Goal: Information Seeking & Learning: Learn about a topic

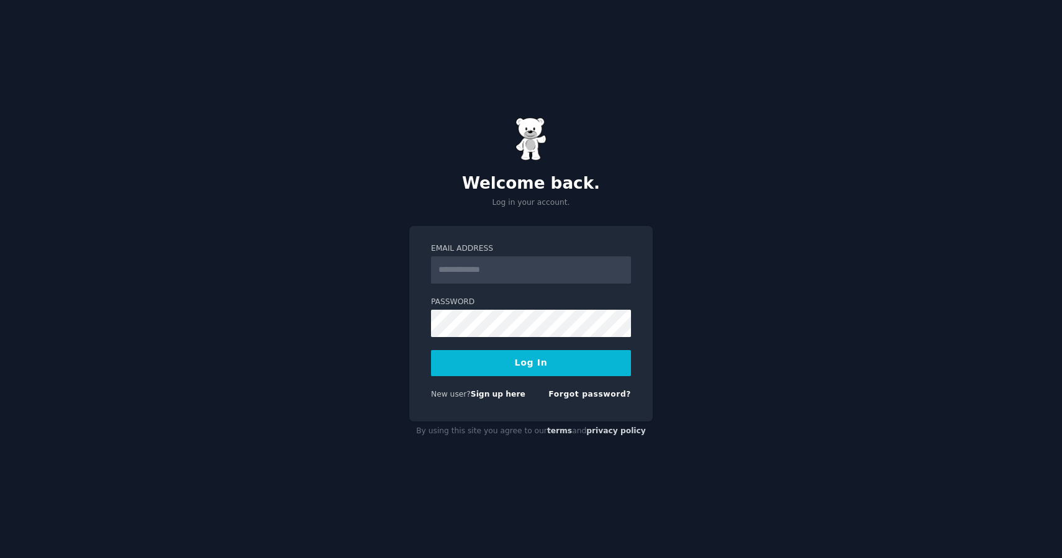
click at [461, 266] on input "Email Address" at bounding box center [531, 270] width 200 height 27
type input "**********"
click at [524, 368] on button "Log In" at bounding box center [531, 363] width 200 height 26
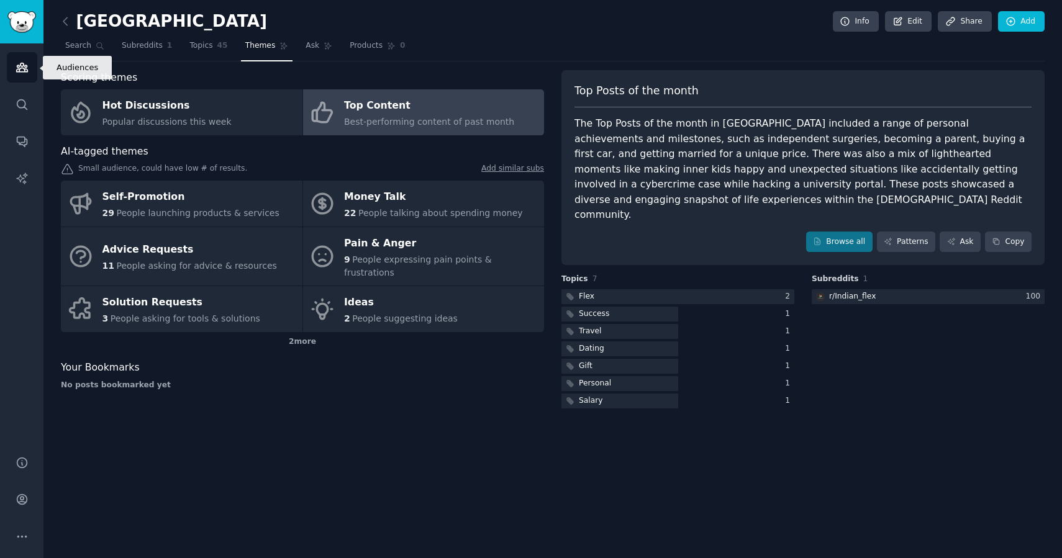
click at [21, 70] on icon "Sidebar" at bounding box center [22, 67] width 13 height 13
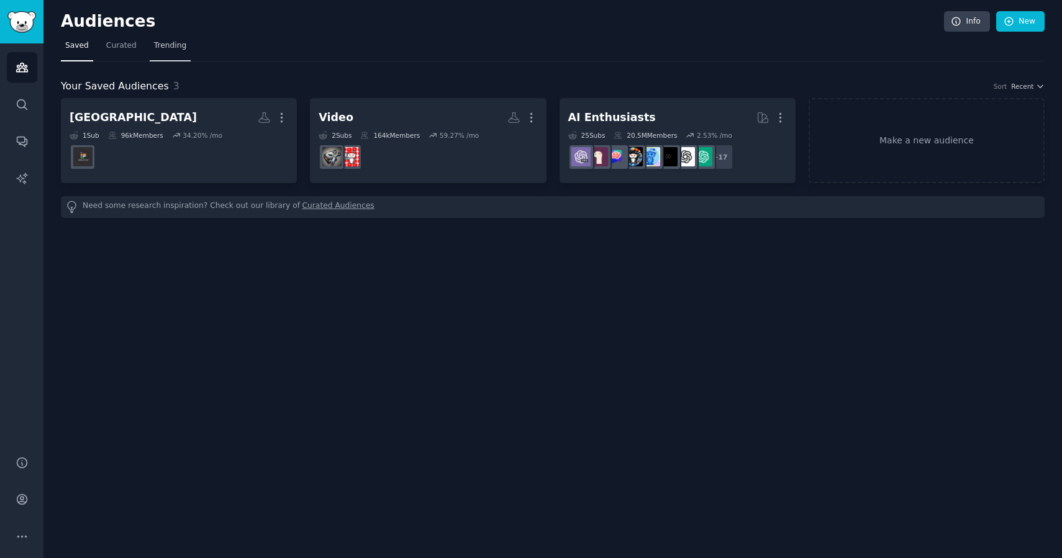
click at [158, 47] on span "Trending" at bounding box center [170, 45] width 32 height 11
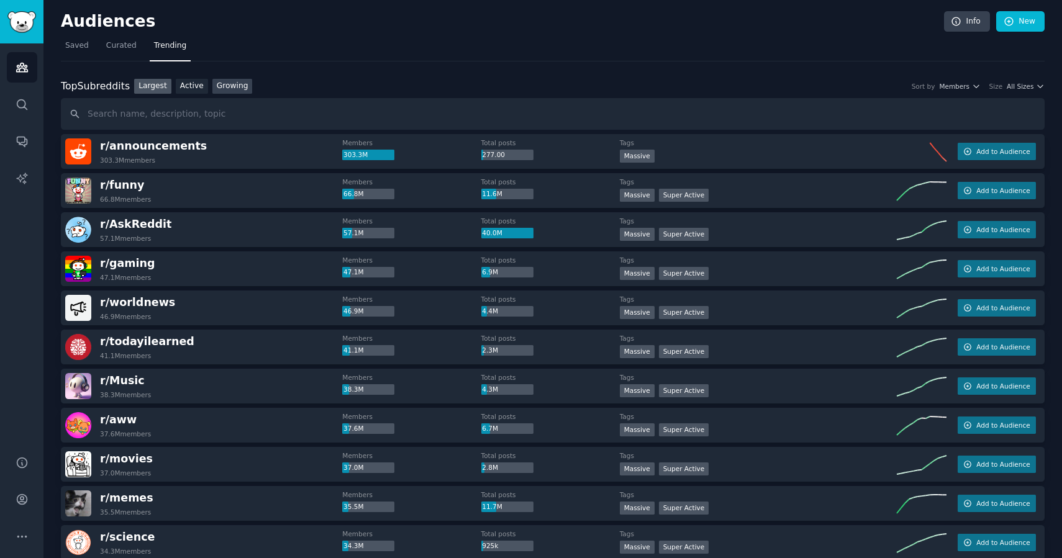
click at [230, 83] on link "Growing" at bounding box center [232, 87] width 40 height 16
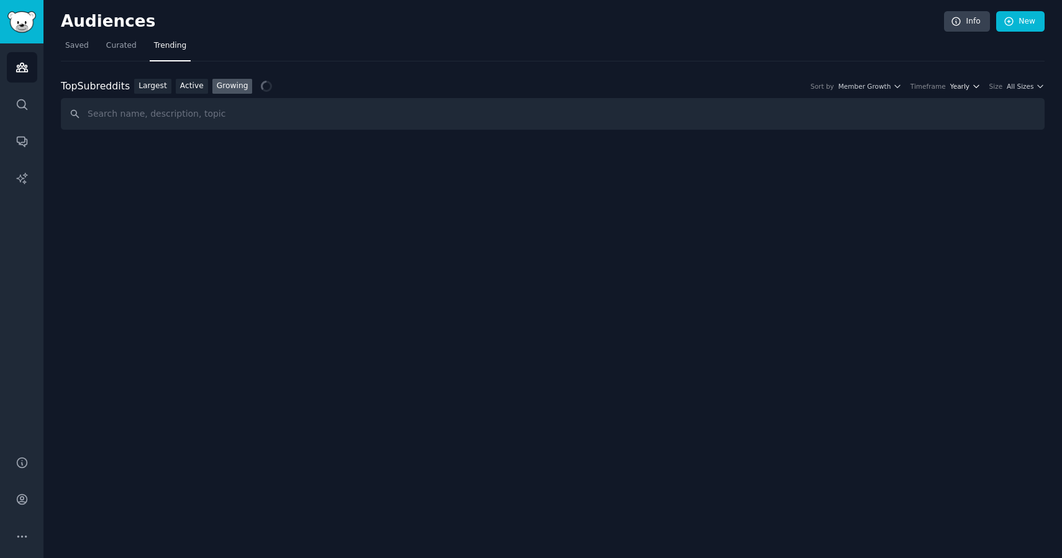
click at [975, 86] on icon "button" at bounding box center [975, 86] width 5 height 2
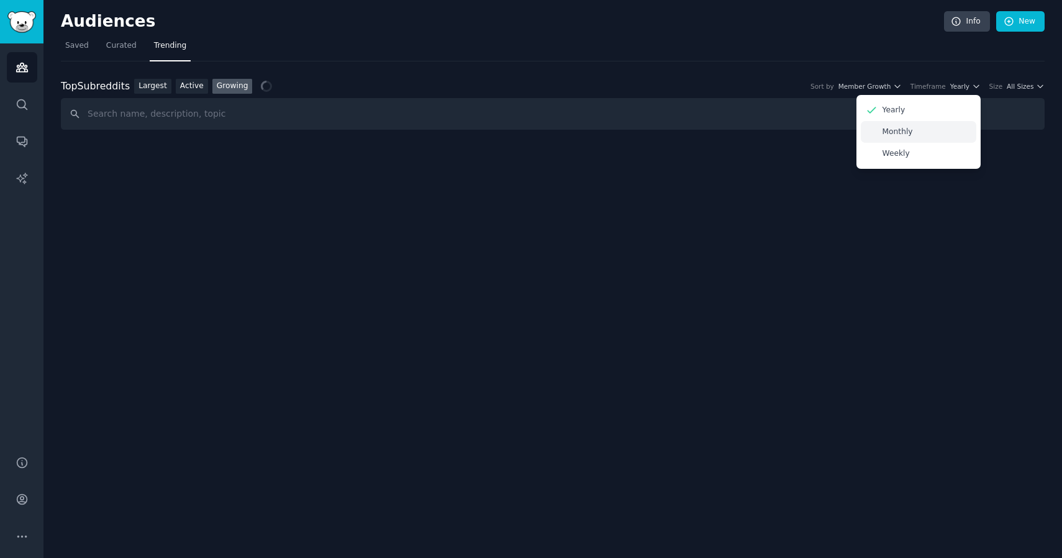
click at [915, 130] on div "Monthly" at bounding box center [919, 132] width 116 height 22
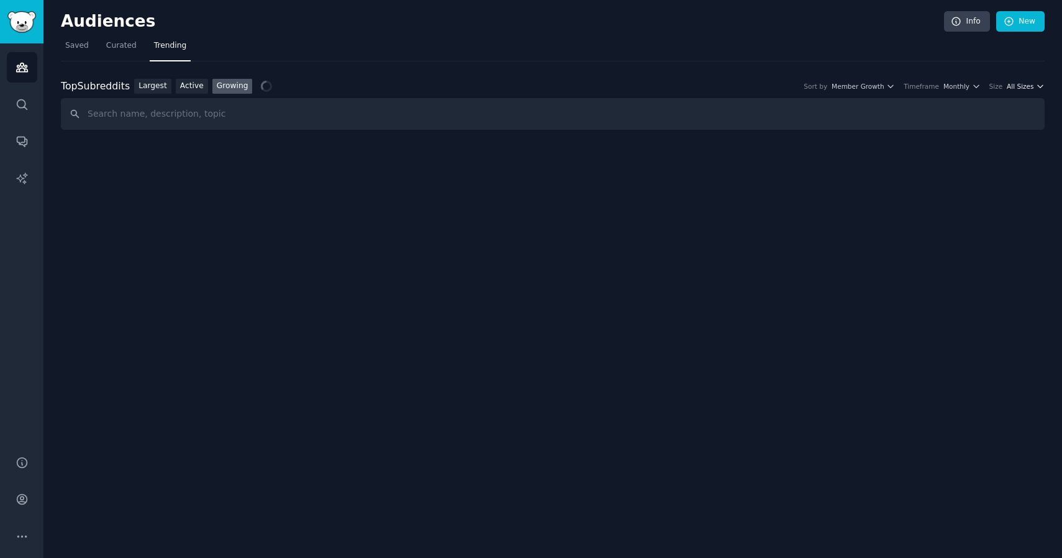
click at [1023, 84] on span "All Sizes" at bounding box center [1020, 86] width 27 height 9
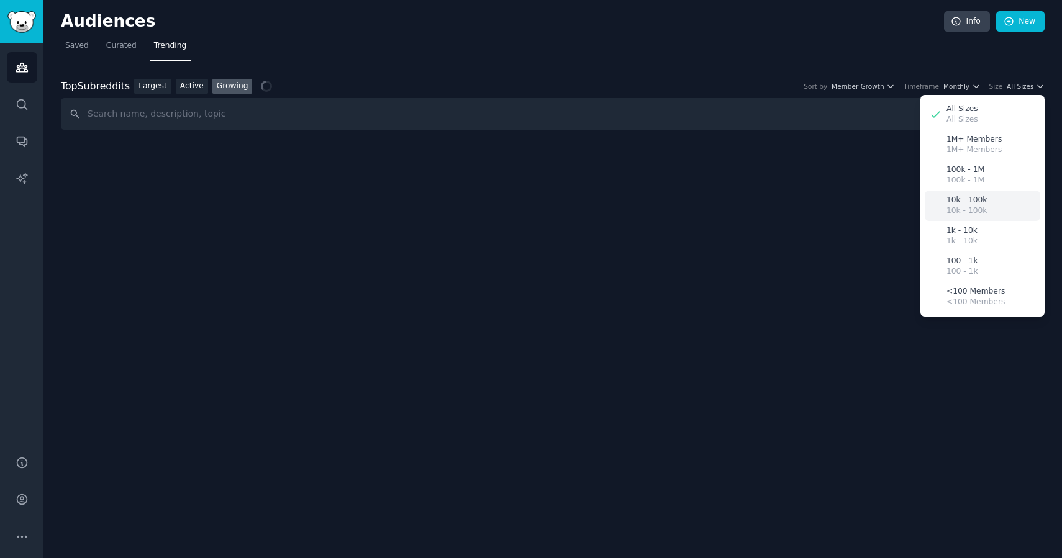
click at [964, 202] on p "10k - 100k" at bounding box center [967, 200] width 40 height 11
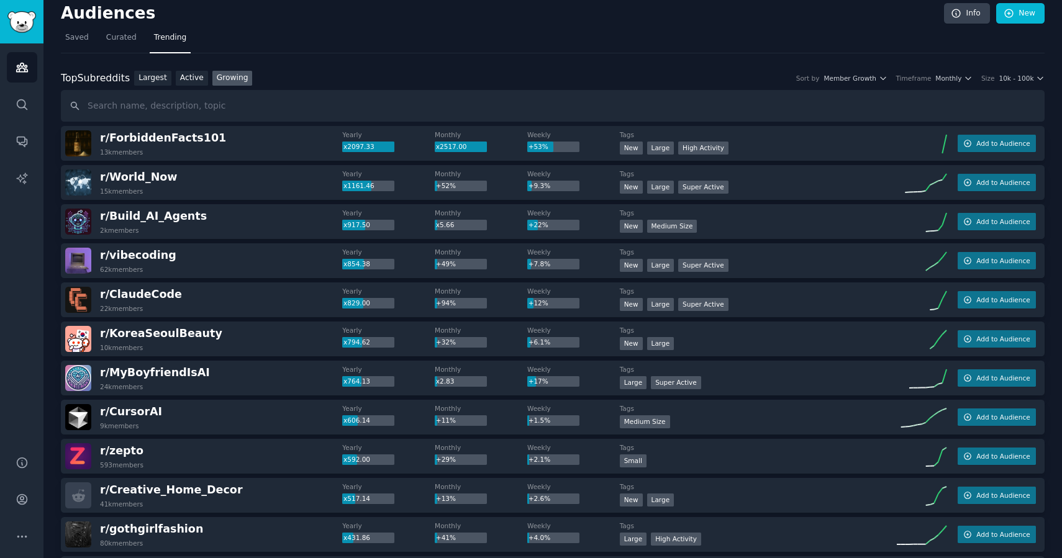
scroll to position [10, 0]
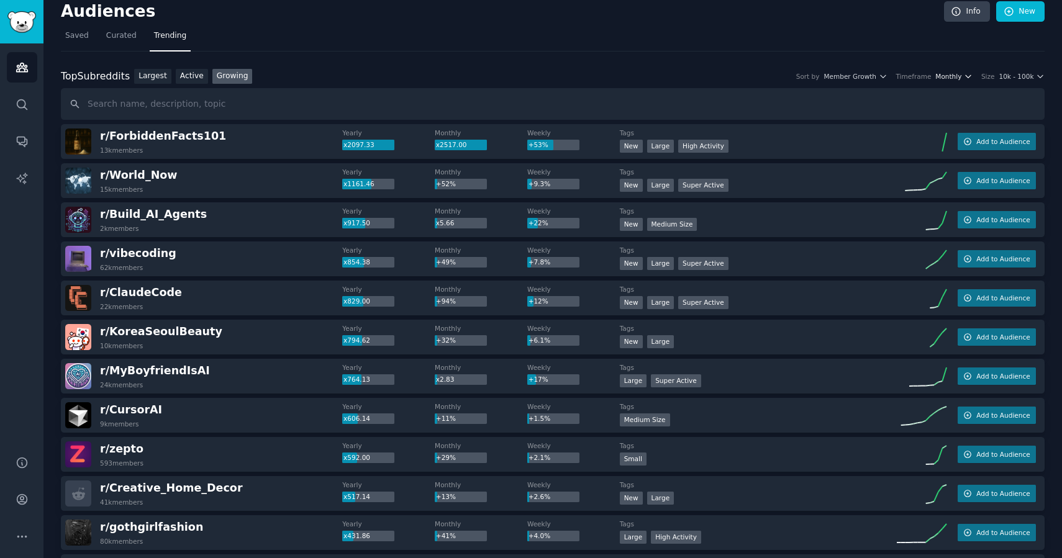
click at [949, 78] on span "Monthly" at bounding box center [949, 76] width 26 height 9
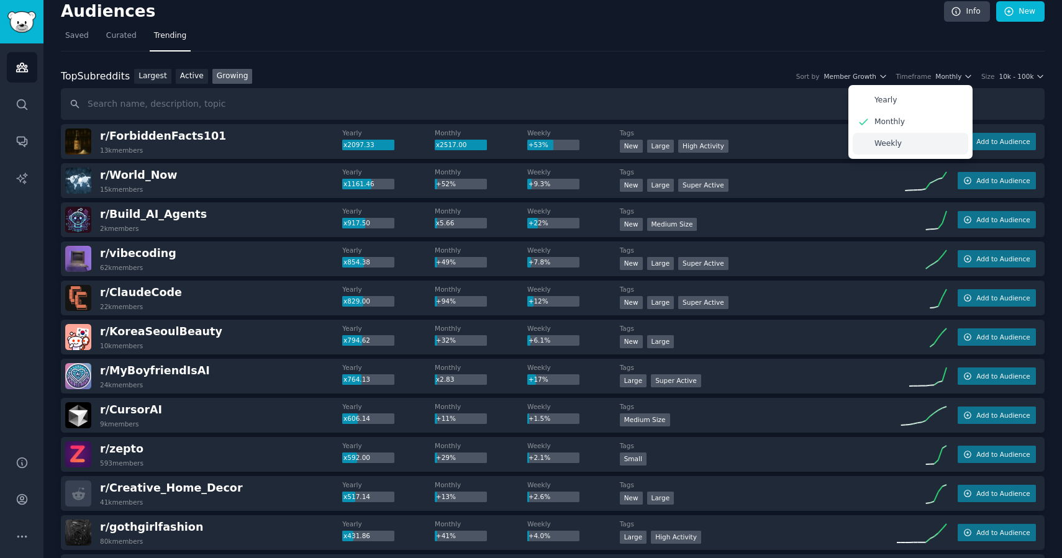
click at [888, 144] on p "Weekly" at bounding box center [888, 144] width 27 height 11
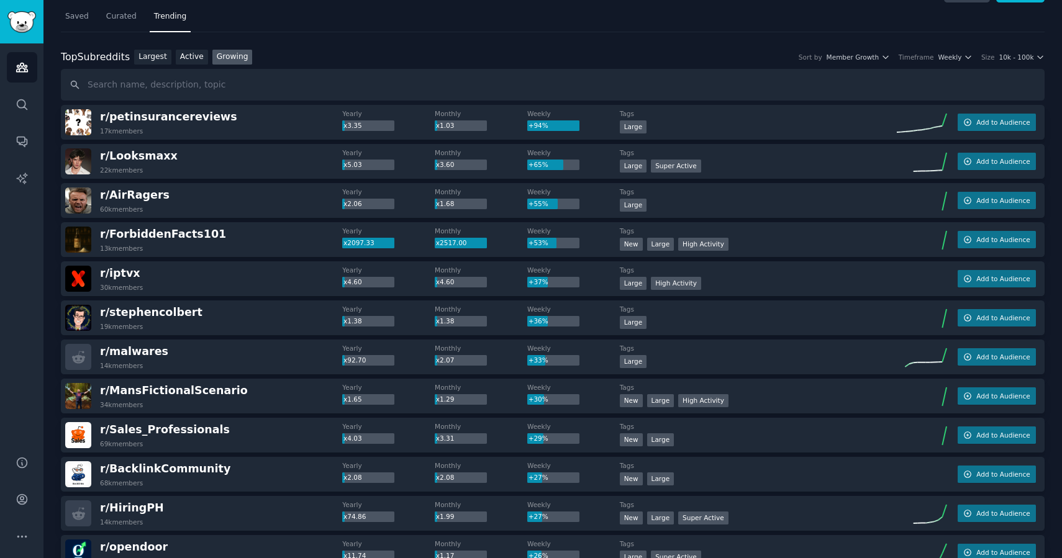
scroll to position [0, 0]
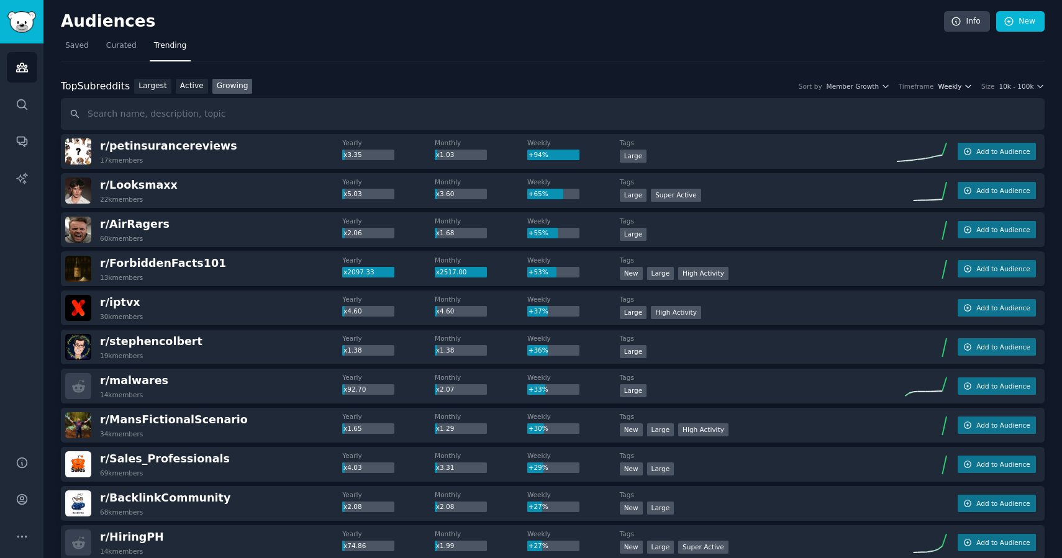
click at [966, 88] on icon "button" at bounding box center [968, 86] width 9 height 9
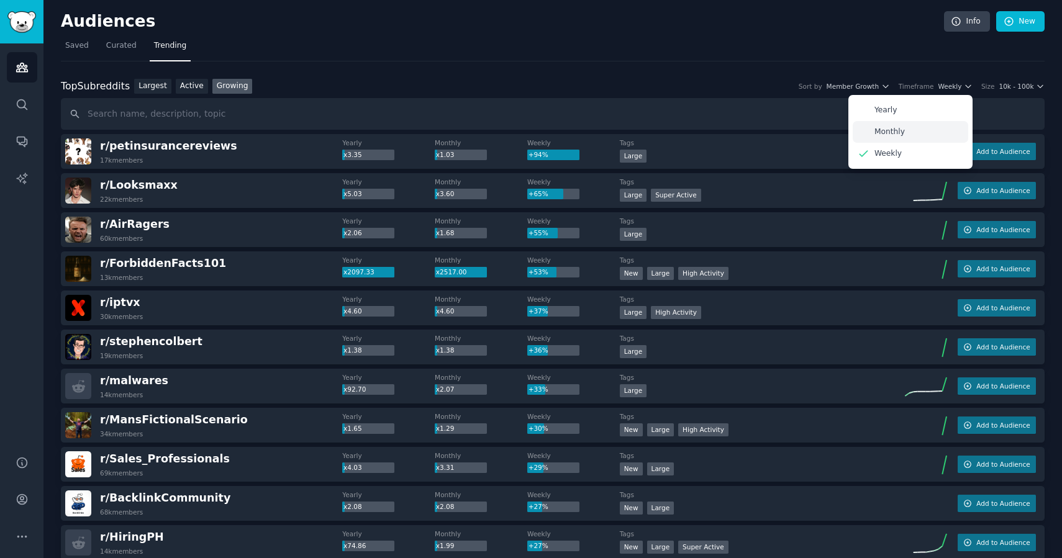
click at [901, 129] on p "Monthly" at bounding box center [890, 132] width 30 height 11
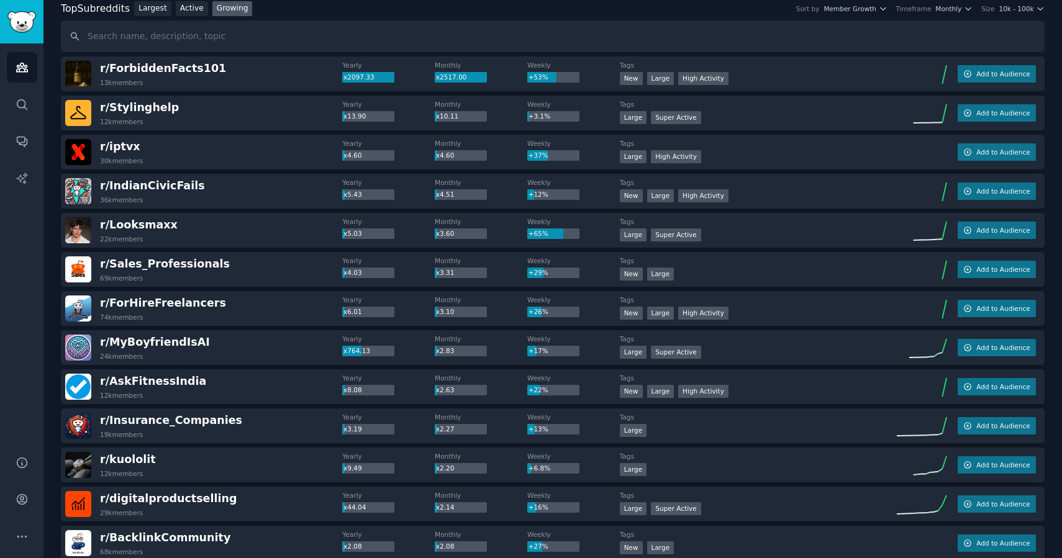
scroll to position [73, 0]
